Goal: Information Seeking & Learning: Learn about a topic

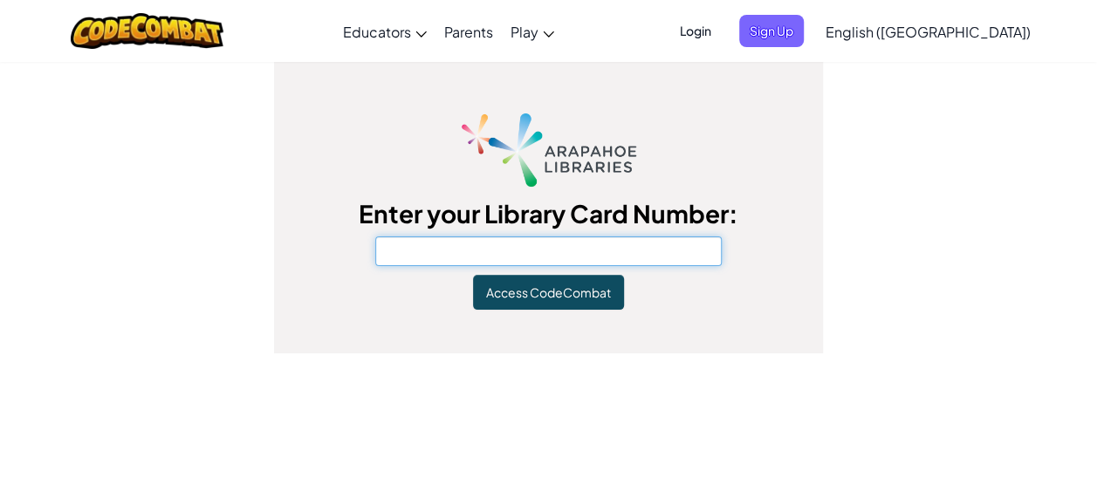
click at [637, 239] on input "text" at bounding box center [548, 251] width 347 height 30
type input "21393010693780"
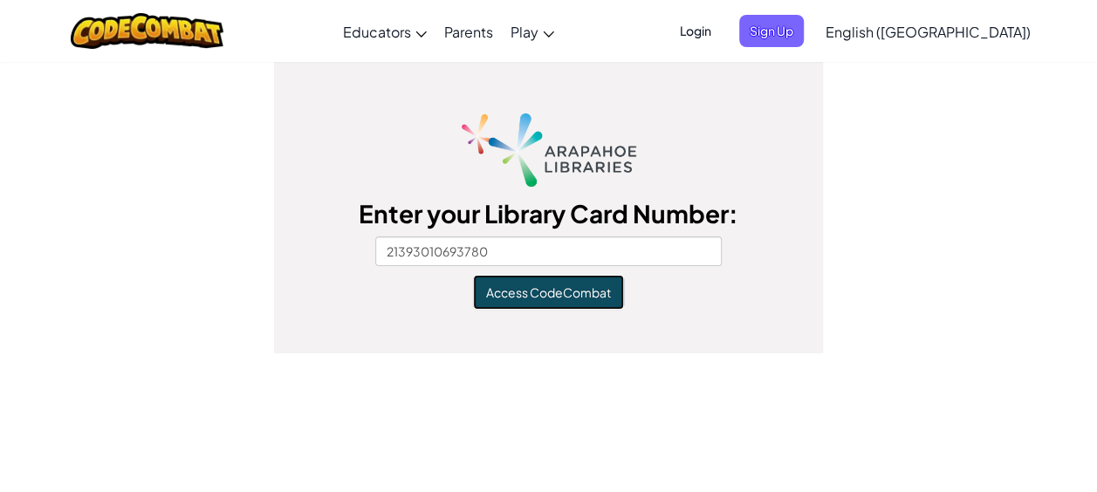
click at [606, 289] on button "Access CodeCombat" at bounding box center [548, 292] width 151 height 35
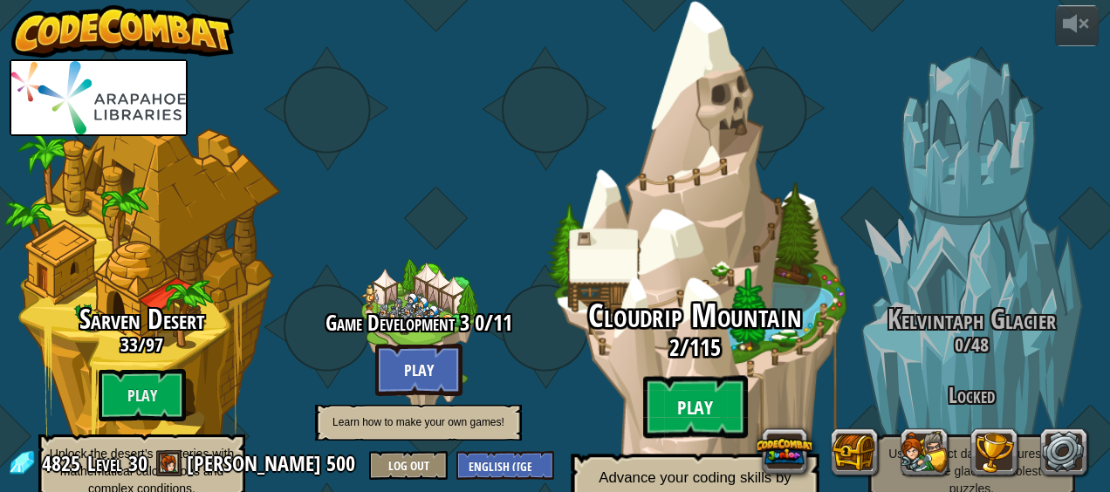
click at [694, 376] on btn "Play" at bounding box center [695, 407] width 105 height 63
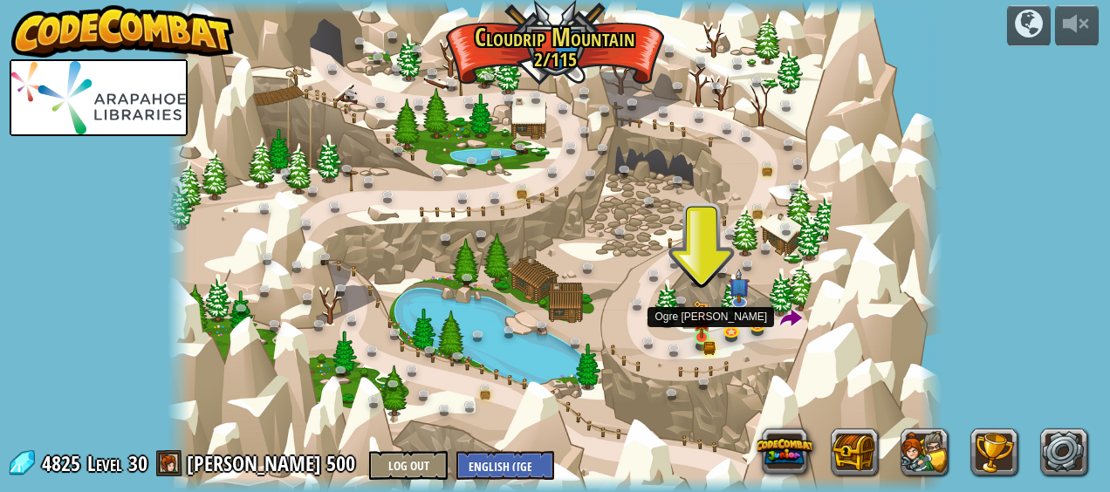
click at [701, 337] on img at bounding box center [701, 319] width 17 height 38
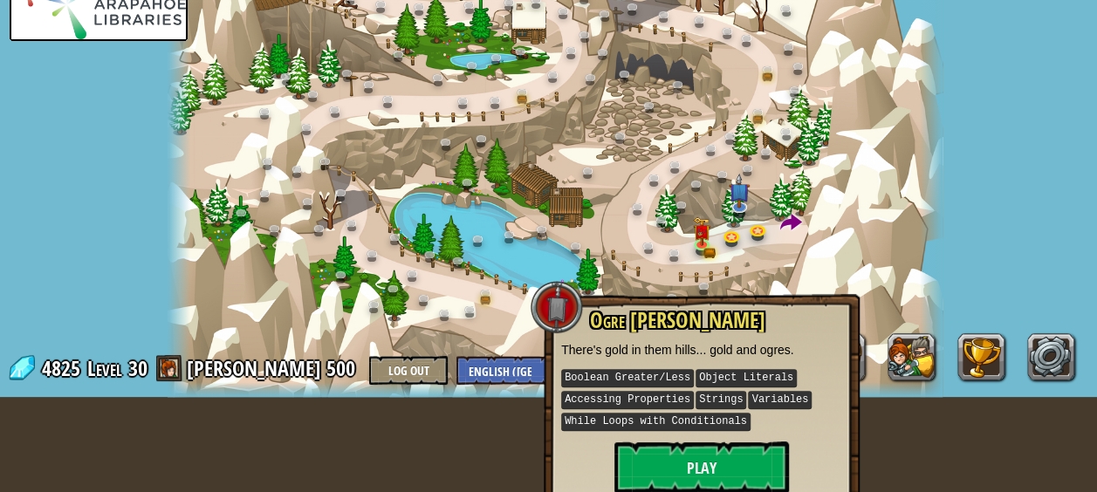
scroll to position [96, 0]
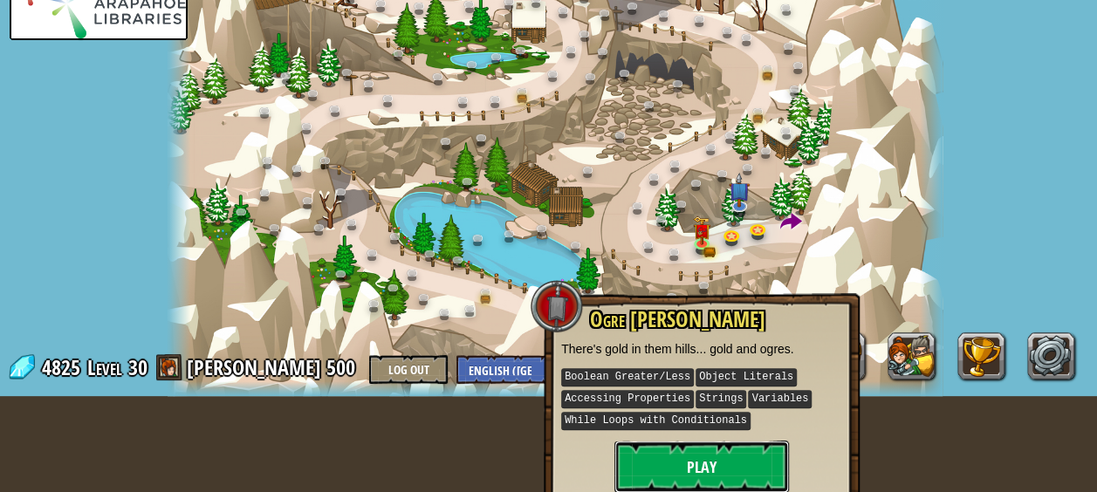
click at [698, 460] on button "Play" at bounding box center [701, 467] width 174 height 52
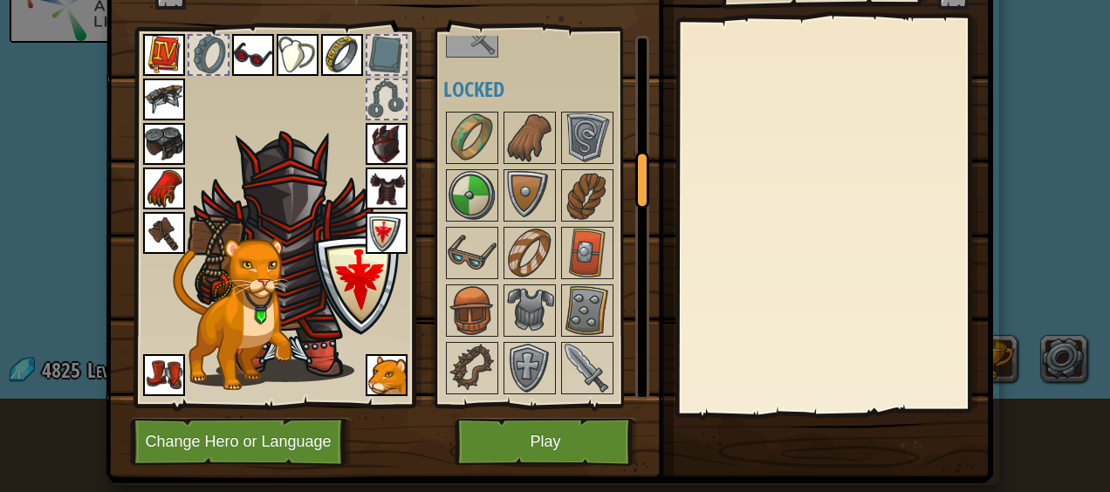
scroll to position [773, 0]
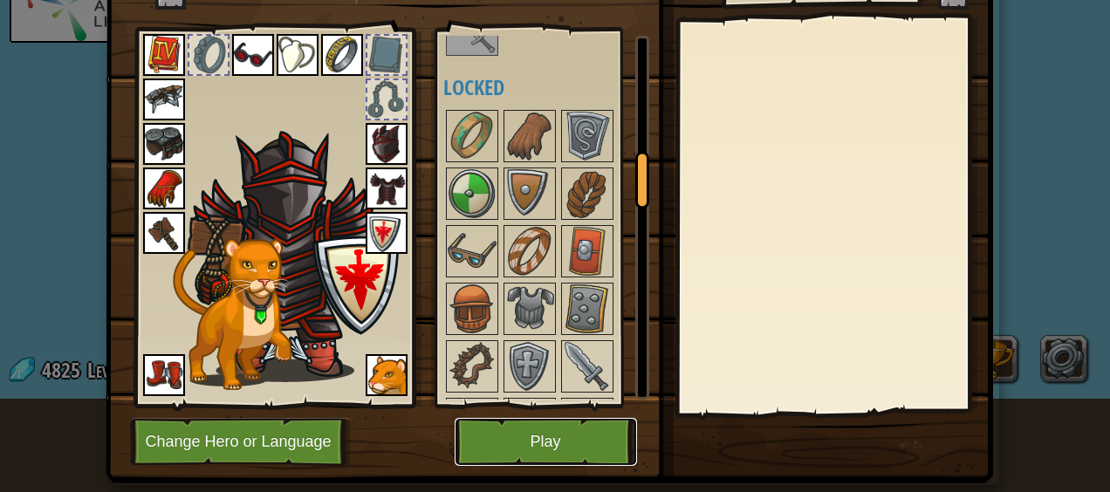
click at [523, 439] on button "Play" at bounding box center [546, 442] width 182 height 48
